Goal: Task Accomplishment & Management: Manage account settings

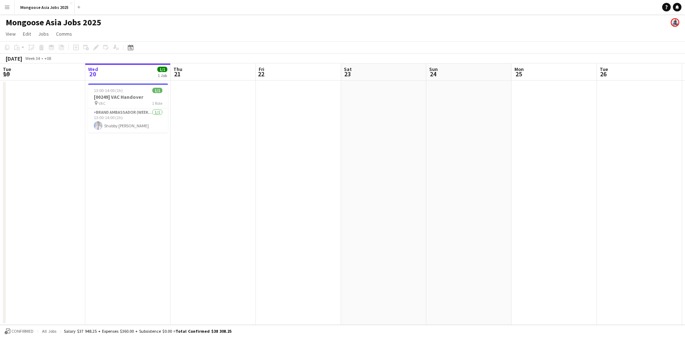
click at [7, 5] on app-icon "Menu" at bounding box center [7, 7] width 6 height 6
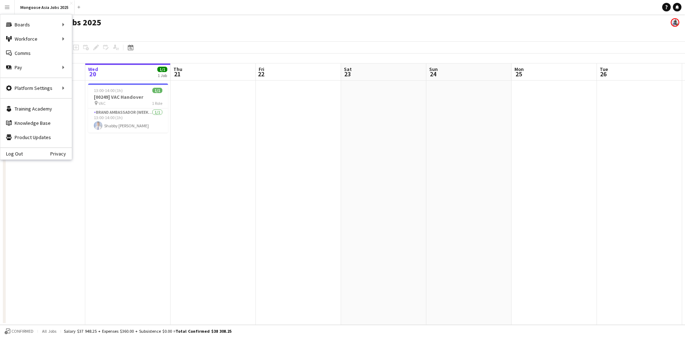
click at [319, 44] on app-toolbar "Copy Paste Paste Ctrl+V Paste with crew Ctrl+Shift+V Paste linked Job [GEOGRAPH…" at bounding box center [342, 47] width 685 height 12
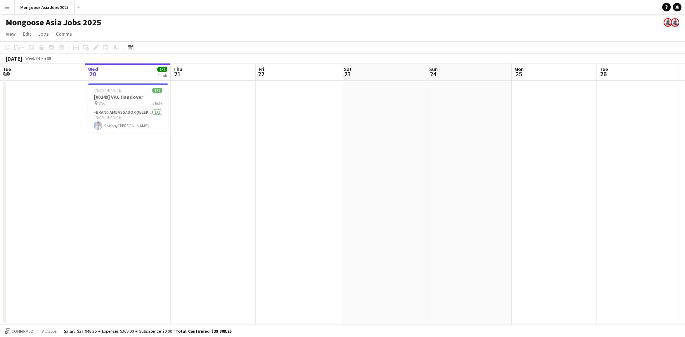
scroll to position [0, 170]
click at [6, 7] on app-icon "Menu" at bounding box center [7, 7] width 6 height 6
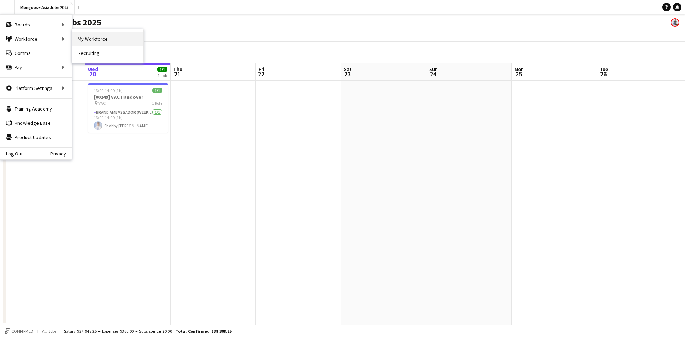
click at [96, 40] on link "My Workforce" at bounding box center [107, 39] width 71 height 14
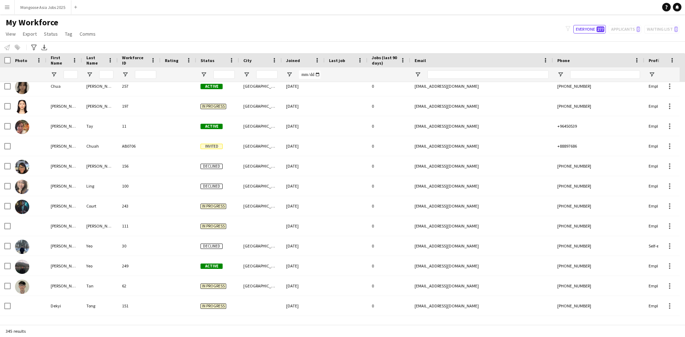
click at [228, 60] on div "Status" at bounding box center [217, 60] width 34 height 14
click at [230, 61] on span at bounding box center [231, 60] width 6 height 6
click at [223, 74] on input "Status Filter Input" at bounding box center [223, 74] width 21 height 9
click at [221, 76] on input "Status Filter Input" at bounding box center [223, 74] width 21 height 9
click at [207, 74] on div at bounding box center [217, 74] width 43 height 14
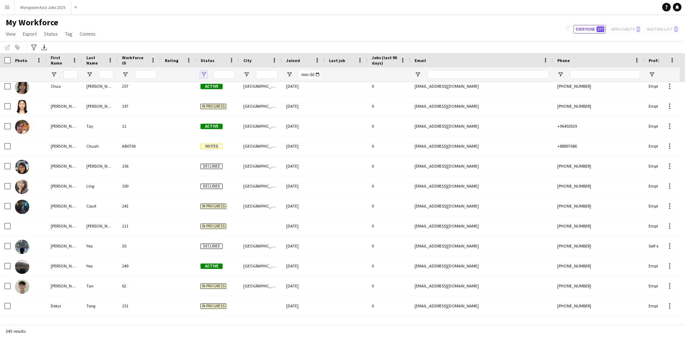
click at [205, 74] on span "Open Filter Menu" at bounding box center [203, 74] width 6 height 6
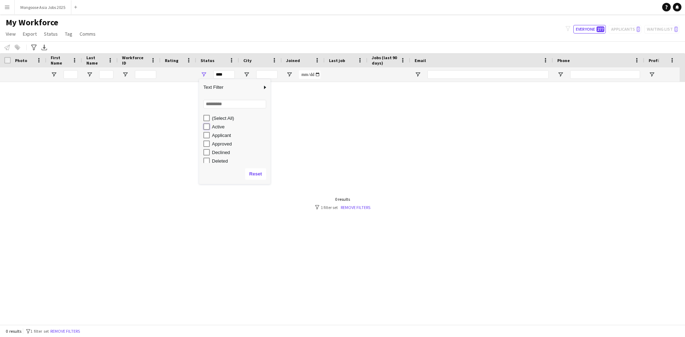
type input "**********"
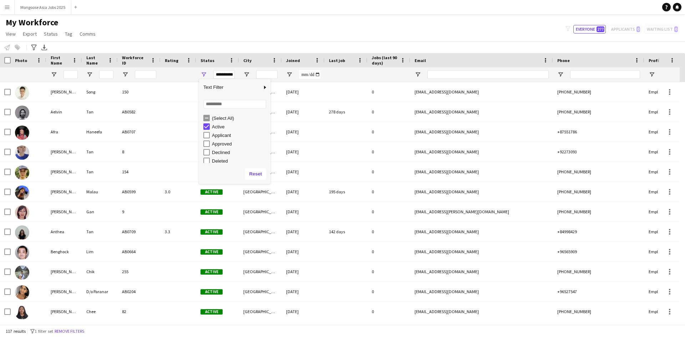
click at [255, 18] on div "My Workforce View Views Default view Crew with Shirt & Shoe Size New view Updat…" at bounding box center [342, 29] width 685 height 24
